Goal: Information Seeking & Learning: Check status

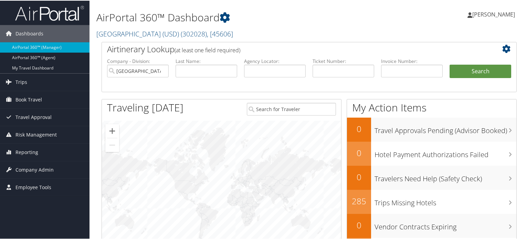
click at [152, 26] on div "AirPortal 360™ Dashboard University of San Diego (USD) ( 302028 ) , [ 45606 ] U…" at bounding box center [238, 20] width 284 height 35
click at [156, 31] on link "University of San Diego (USD) ( 302028 ) , [ 45606 ]" at bounding box center [164, 33] width 137 height 9
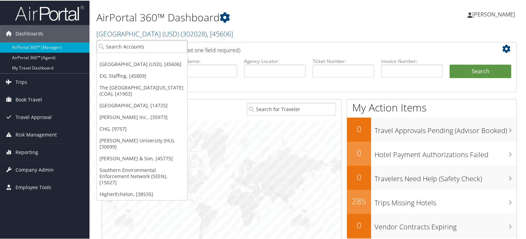
click at [135, 54] on ul "University of San Diego (USD), [45606] EXL Staffing, [45809] The Children's Hos…" at bounding box center [141, 119] width 91 height 161
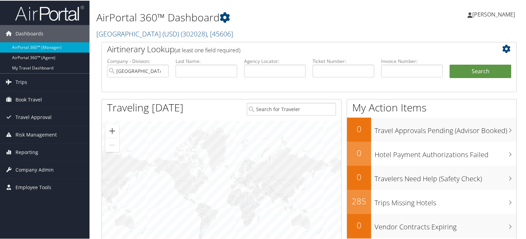
click at [139, 47] on h2 "Airtinerary Lookup (at least one field required)" at bounding box center [292, 49] width 370 height 12
click at [153, 31] on link "University of San Diego (USD) ( 302028 ) , [ 45606 ]" at bounding box center [164, 33] width 137 height 9
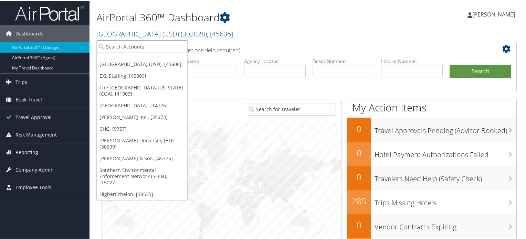
click at [142, 44] on input "search" at bounding box center [142, 46] width 91 height 13
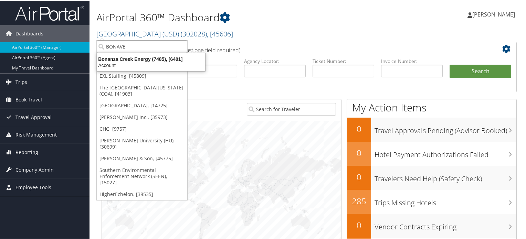
type input "BONAVEN"
type input "\"
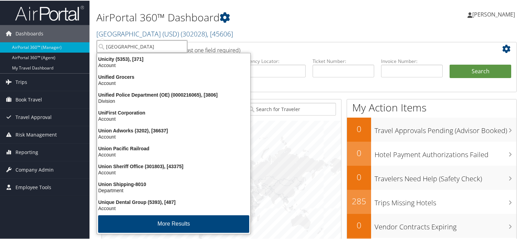
type input "UNIVERSITY OF ALA"
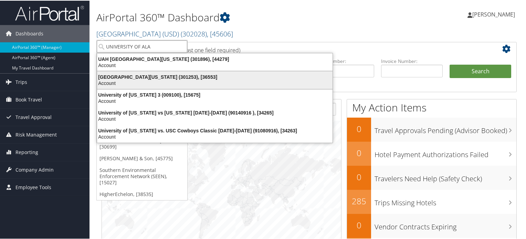
click at [135, 81] on div "Account" at bounding box center [215, 83] width 244 height 6
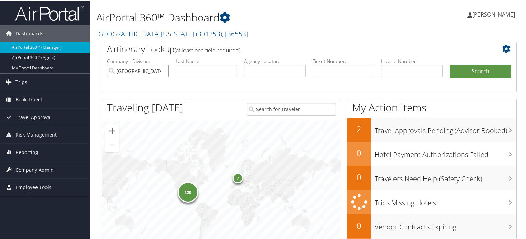
click at [164, 70] on input "University of Alabama" at bounding box center [138, 70] width 62 height 13
click at [41, 170] on span "Company Admin" at bounding box center [35, 169] width 38 height 17
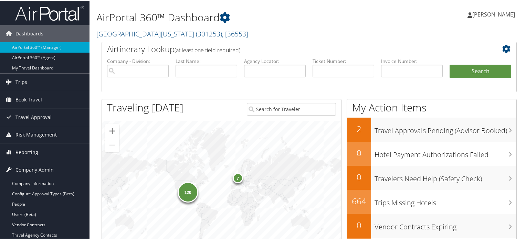
drag, startPoint x: 304, startPoint y: 69, endPoint x: 327, endPoint y: 69, distance: 22.1
click at [306, 69] on li "Agency Locator:" at bounding box center [275, 73] width 69 height 32
click at [327, 69] on input "text" at bounding box center [344, 70] width 62 height 13
paste input "0067232606883"
type input "0067232606883"
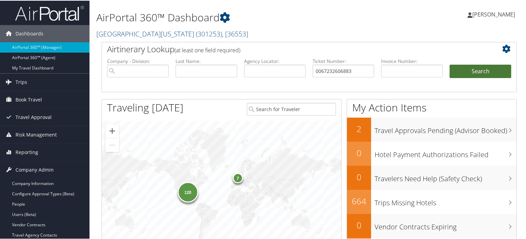
click at [471, 71] on button "Search" at bounding box center [481, 71] width 62 height 14
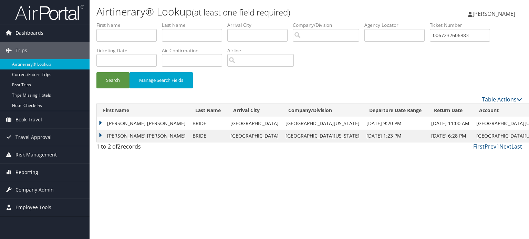
click at [123, 121] on td "BRIAN EDWARD" at bounding box center [143, 123] width 92 height 12
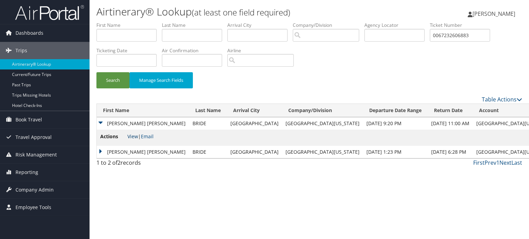
click at [133, 138] on link "View" at bounding box center [132, 136] width 11 height 7
click at [465, 37] on input "0067232606883" at bounding box center [460, 35] width 60 height 13
click at [409, 30] on input "text" at bounding box center [394, 35] width 60 height 13
paste input "DJ2TL8"
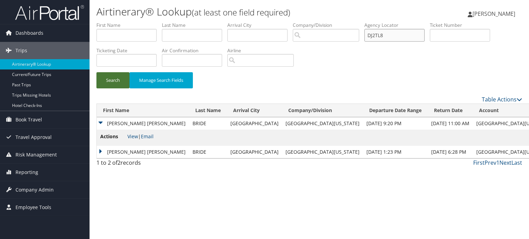
type input "DJ2TL8"
click at [121, 85] on button "Search" at bounding box center [112, 80] width 33 height 16
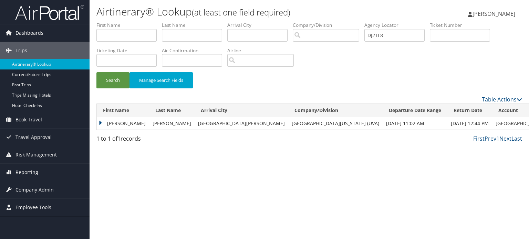
click at [133, 125] on td "SHELLY PORTER" at bounding box center [123, 123] width 52 height 12
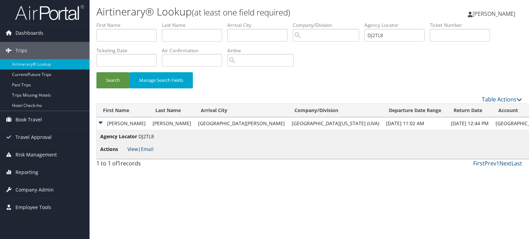
click at [134, 147] on link "View" at bounding box center [132, 149] width 11 height 7
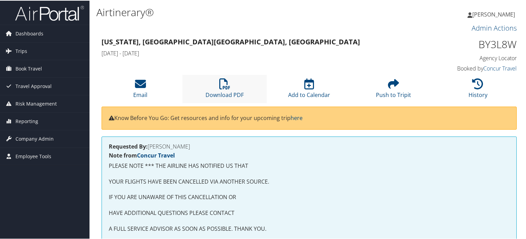
click at [224, 76] on li "Download PDF" at bounding box center [225, 88] width 84 height 28
click at [487, 38] on h1 "BY3L8W" at bounding box center [469, 44] width 96 height 14
copy h1 "BY3L8W"
